Goal: Task Accomplishment & Management: Complete application form

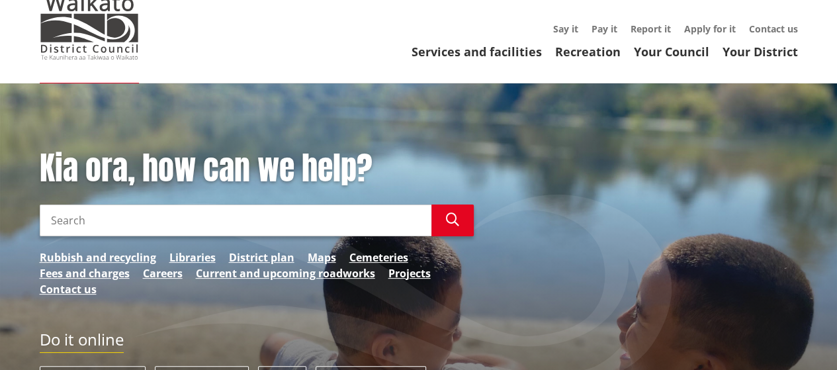
scroll to position [66, 0]
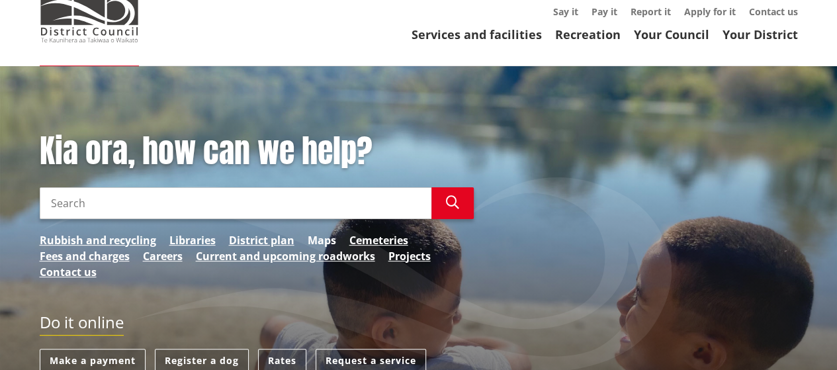
click at [327, 240] on link "Maps" at bounding box center [322, 240] width 28 height 16
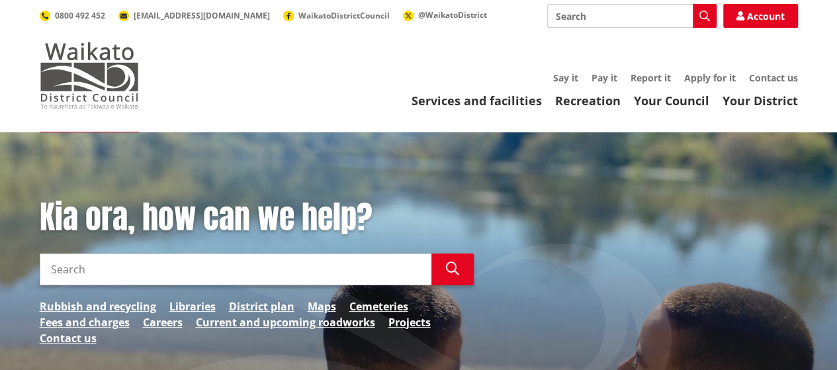
click at [86, 69] on img at bounding box center [89, 75] width 99 height 66
click at [465, 157] on div "Kia ora, how can we help? Search Search Rubbish and recycling Libraries Distric…" at bounding box center [418, 375] width 837 height 486
click at [719, 81] on link "Apply for it" at bounding box center [710, 77] width 52 height 13
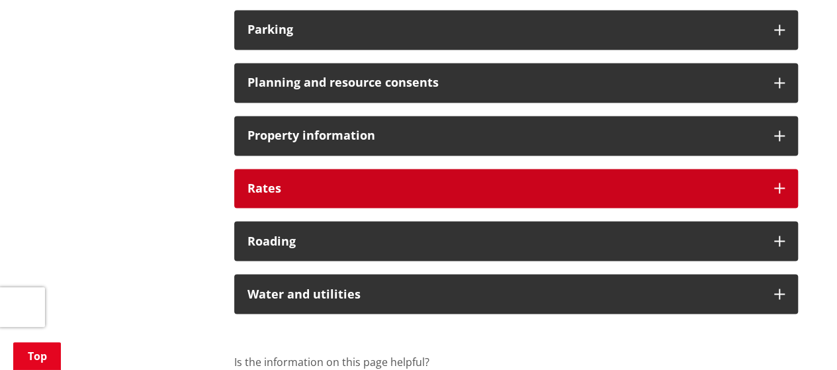
scroll to position [1059, 0]
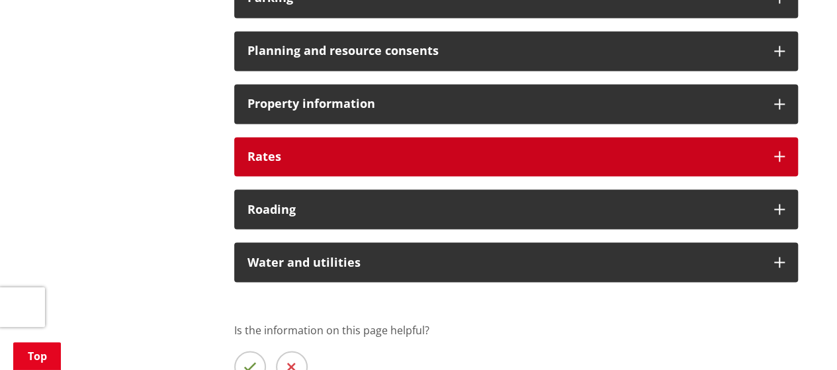
click at [551, 164] on div "Rates" at bounding box center [516, 157] width 564 height 40
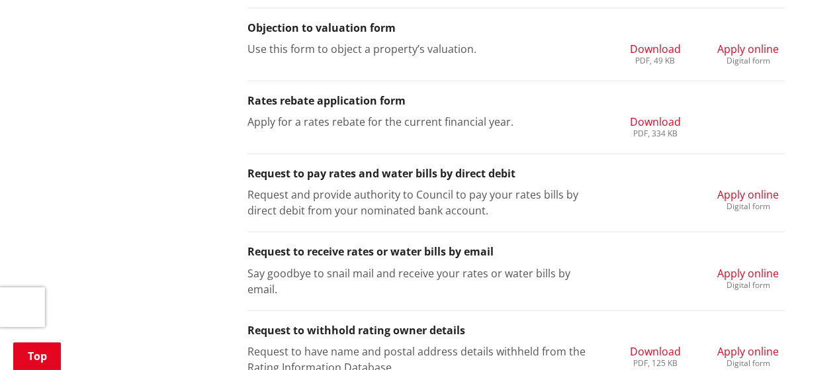
scroll to position [1588, 0]
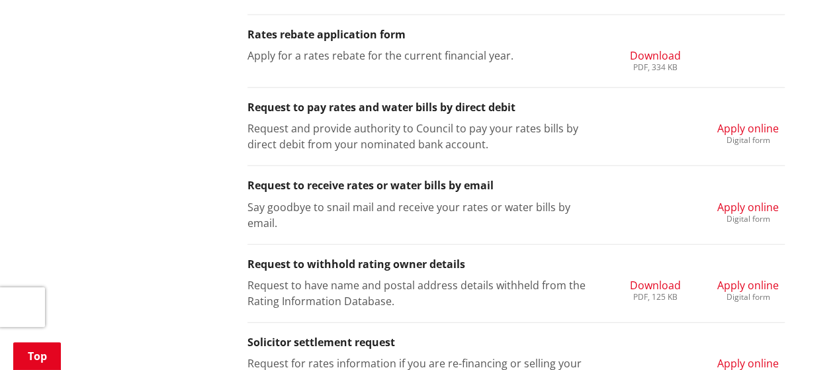
click at [757, 204] on span "Apply online" at bounding box center [748, 207] width 62 height 15
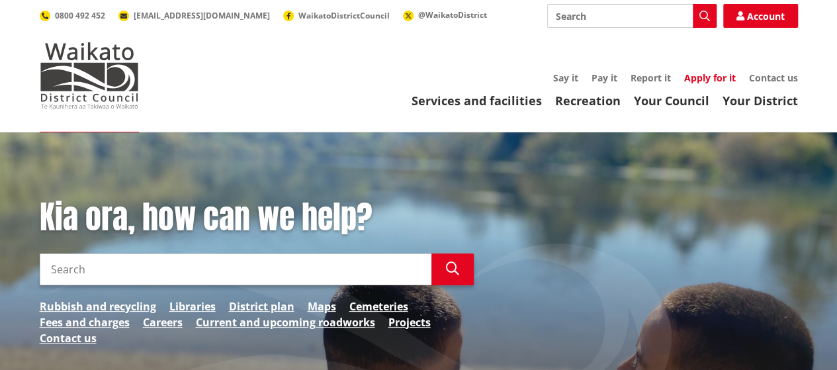
click at [718, 81] on link "Apply for it" at bounding box center [710, 77] width 52 height 13
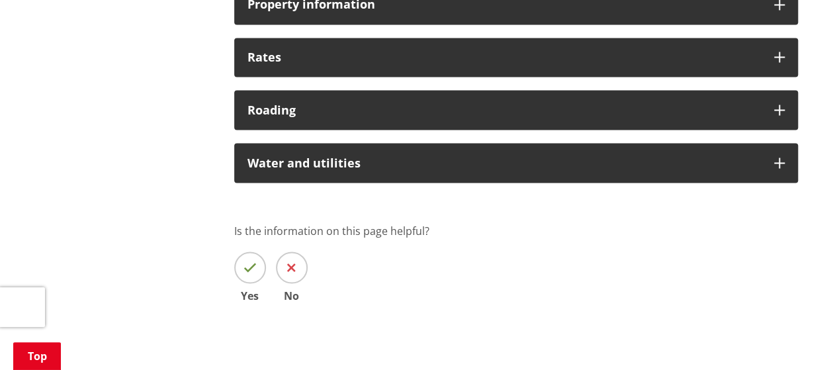
scroll to position [1059, 0]
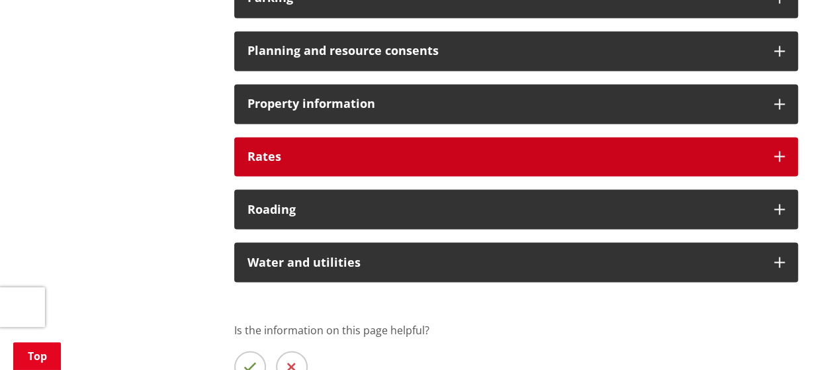
click at [491, 154] on h3 "Rates" at bounding box center [503, 156] width 513 height 13
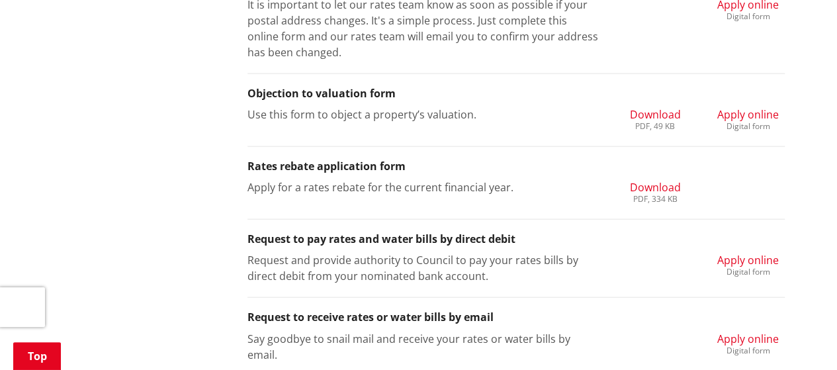
scroll to position [1522, 0]
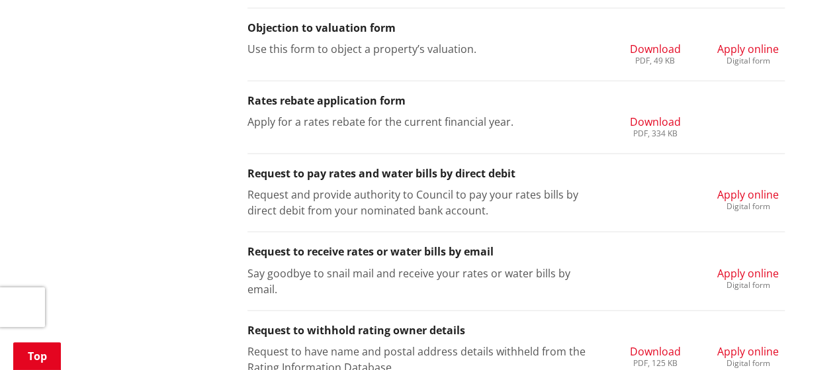
click at [752, 273] on span "Apply online" at bounding box center [748, 273] width 62 height 15
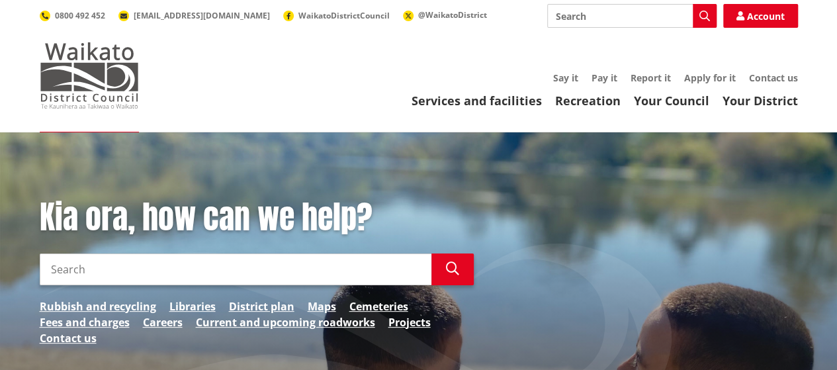
click at [116, 87] on img at bounding box center [89, 75] width 99 height 66
click at [712, 77] on link "Apply for it" at bounding box center [710, 77] width 52 height 13
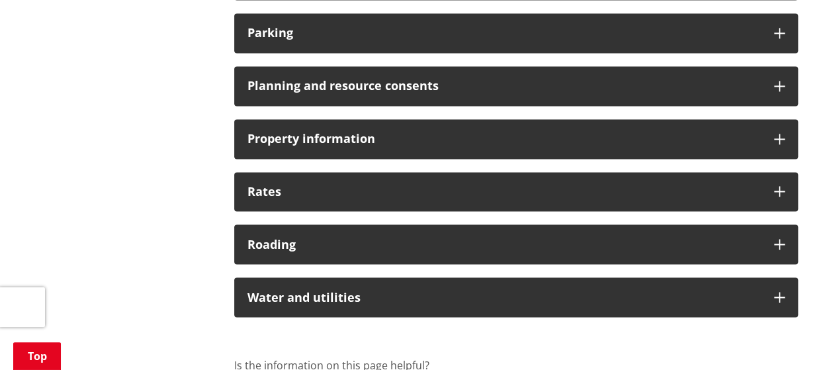
scroll to position [1059, 0]
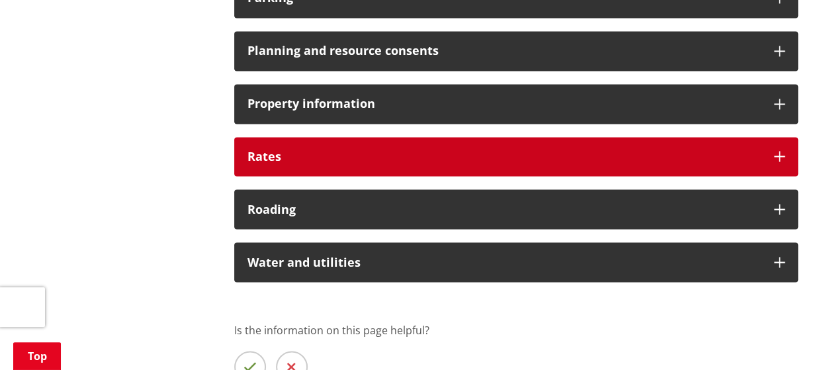
click at [454, 163] on div "Rates" at bounding box center [516, 157] width 564 height 40
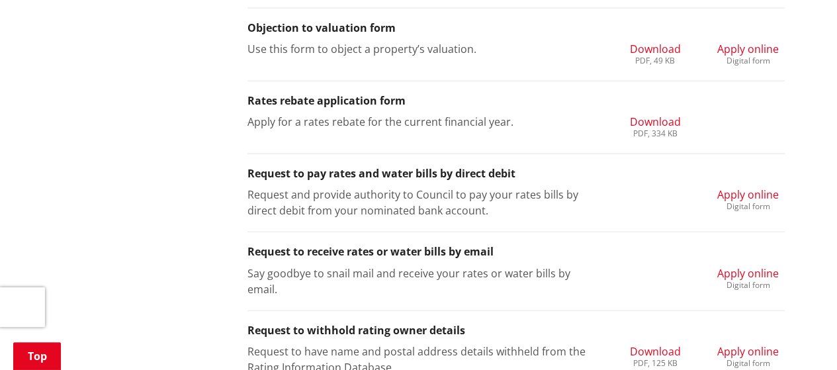
scroll to position [1588, 0]
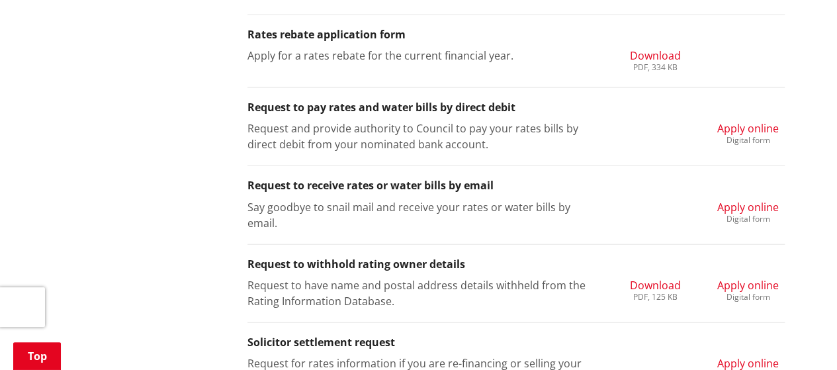
click at [743, 206] on span "Apply online" at bounding box center [748, 207] width 62 height 15
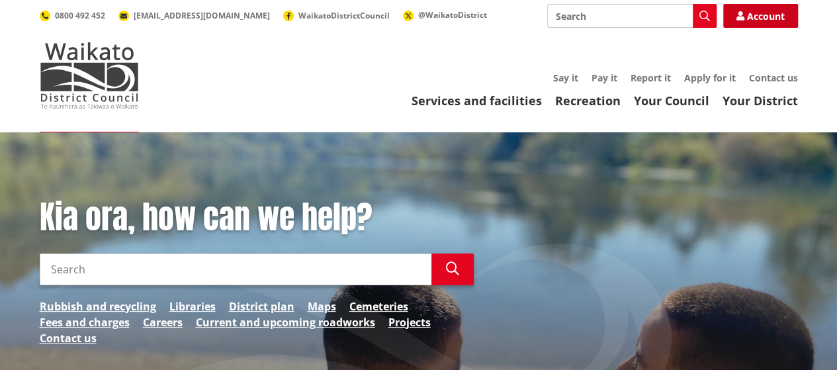
click at [766, 14] on link "Account" at bounding box center [760, 16] width 75 height 24
click at [769, 20] on link "Account" at bounding box center [760, 16] width 75 height 24
click at [322, 310] on link "Maps" at bounding box center [322, 306] width 28 height 16
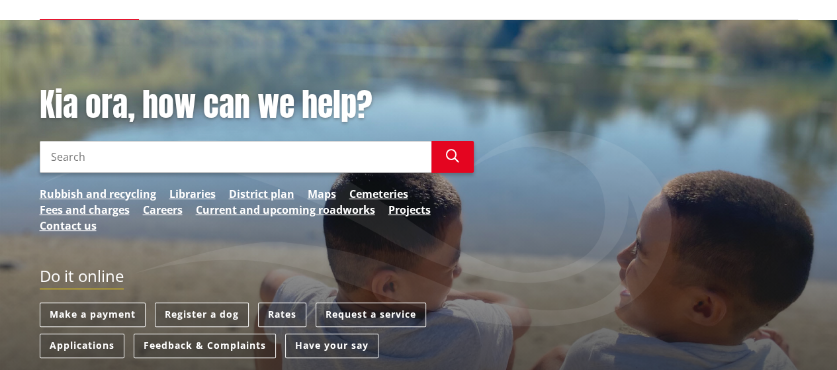
scroll to position [132, 0]
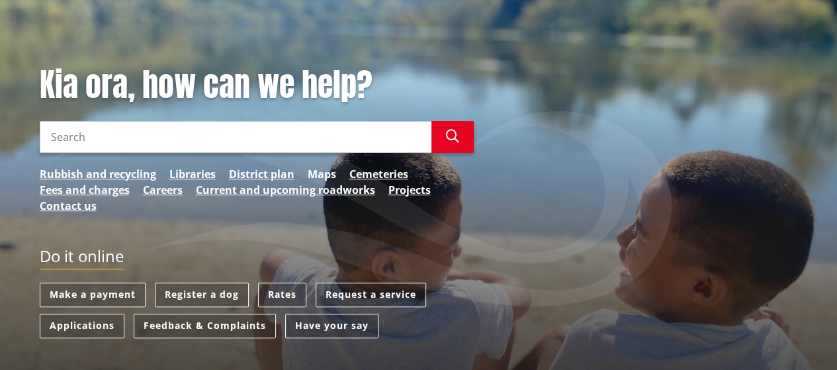
click at [324, 173] on link "Maps" at bounding box center [322, 174] width 28 height 16
click at [466, 22] on div "Kia ora, how can we help? Search Search Rubbish and recycling Libraries Distric…" at bounding box center [418, 243] width 837 height 486
